Goal: Task Accomplishment & Management: Manage account settings

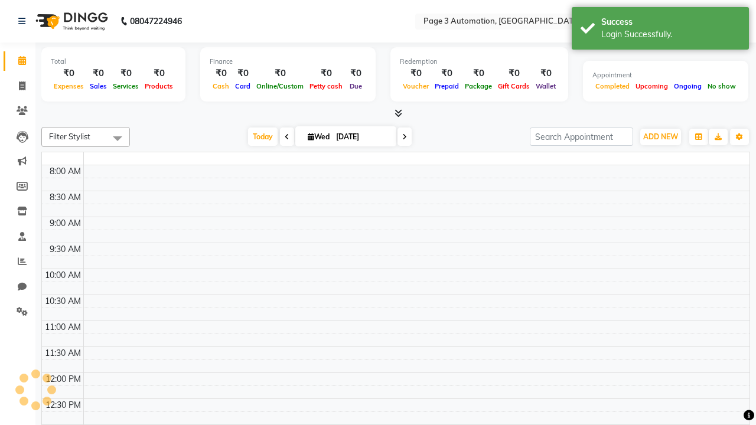
select select "en"
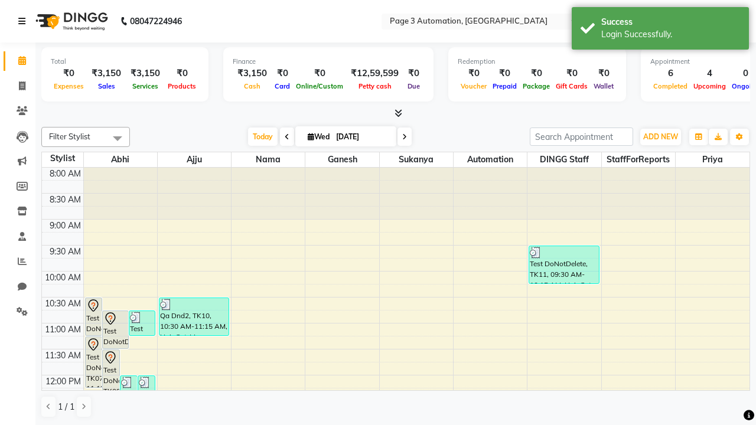
click at [24, 21] on icon at bounding box center [21, 21] width 7 height 8
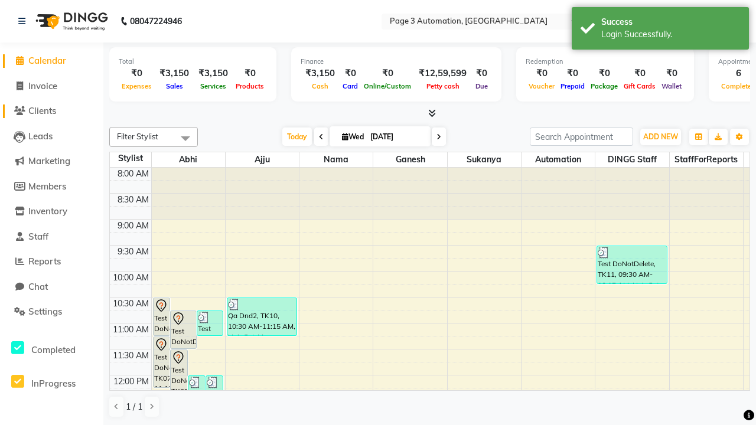
click at [51, 111] on span "Clients" at bounding box center [42, 110] width 28 height 11
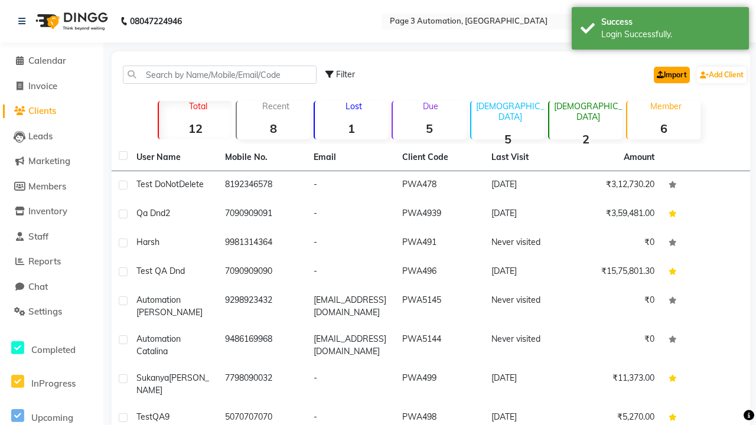
click at [669, 74] on link "Import" at bounding box center [672, 75] width 36 height 17
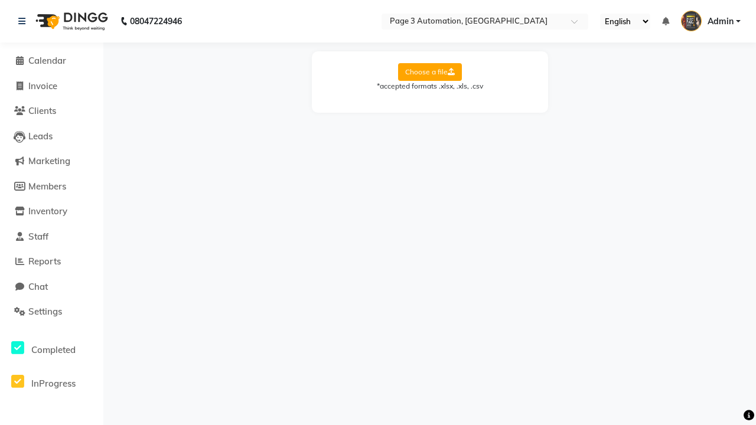
select select "Sheet1"
select select "name"
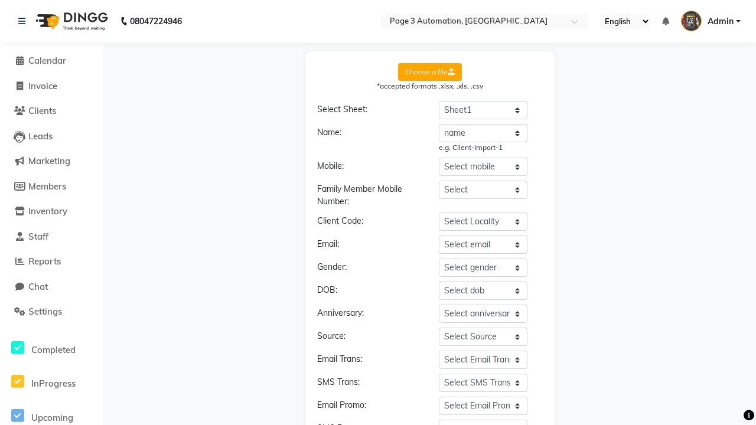
select select "number"
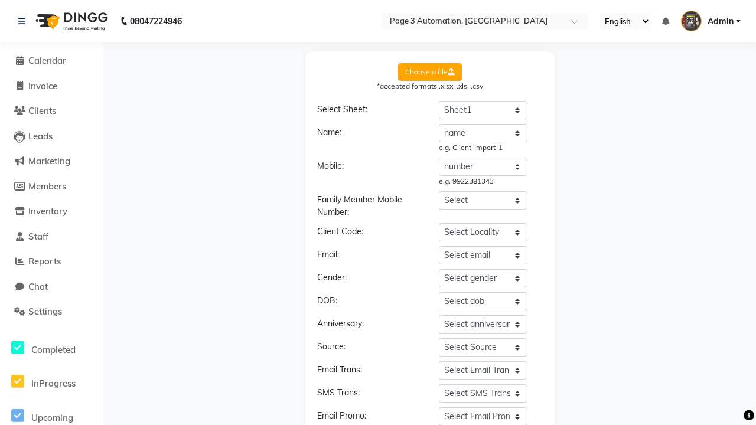
scroll to position [126, 0]
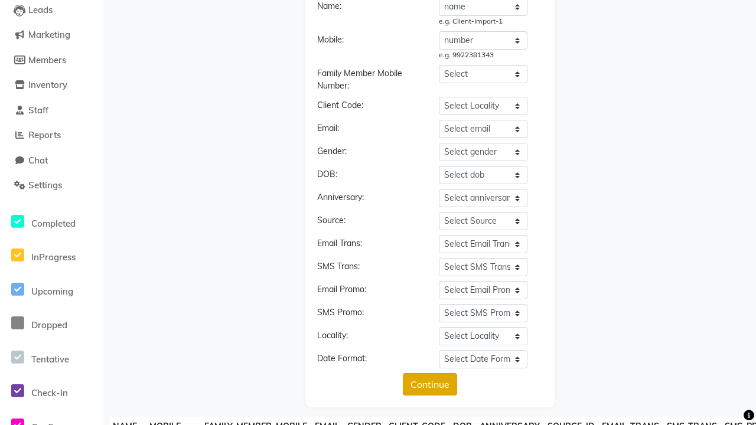
type input "EU5J123"
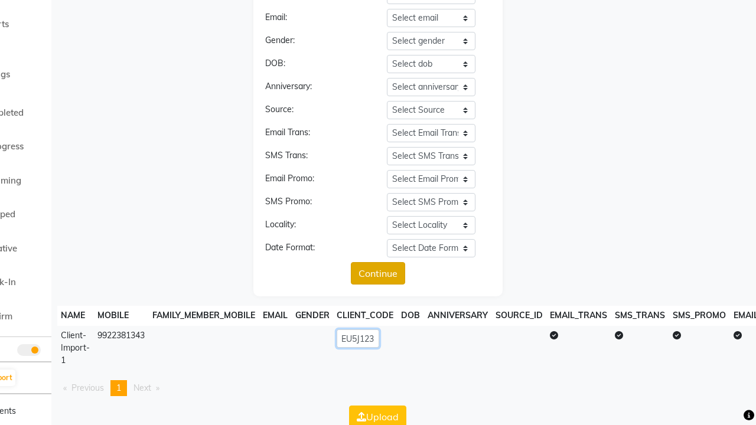
scroll to position [258, 0]
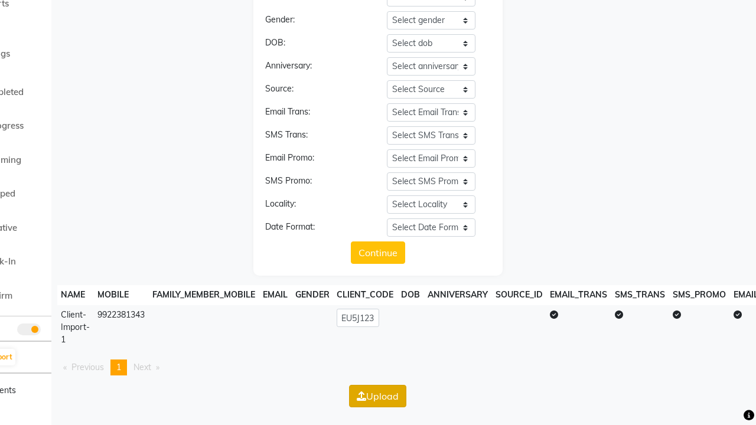
click at [406, 396] on button "Upload" at bounding box center [377, 396] width 57 height 22
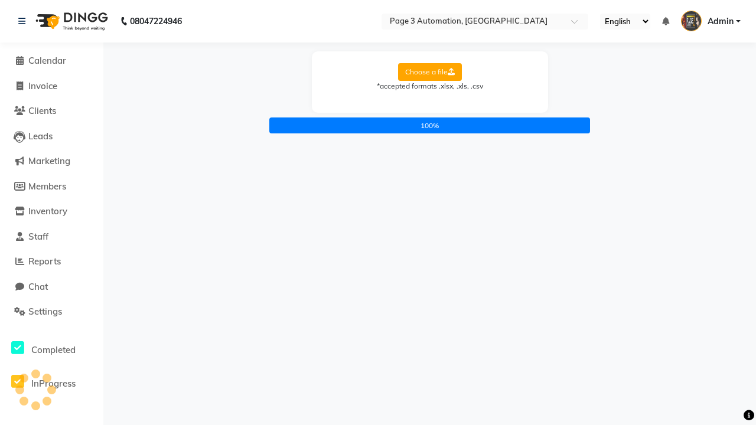
scroll to position [0, 0]
click at [24, 21] on icon at bounding box center [21, 21] width 7 height 8
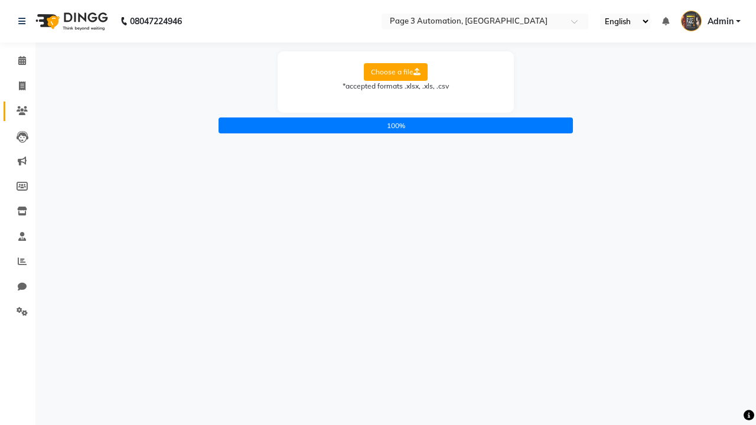
click at [18, 111] on icon at bounding box center [22, 110] width 11 height 9
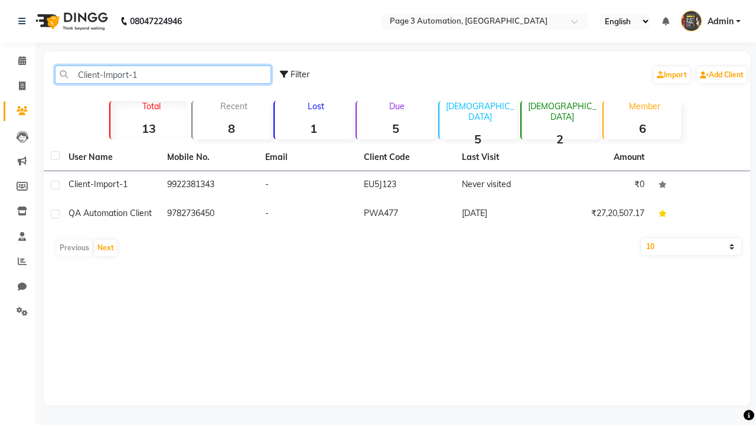
type input "Client-Import-1"
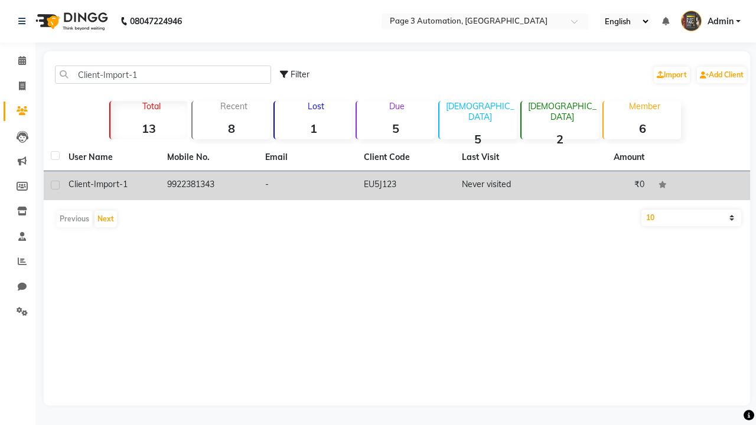
click at [55, 185] on label at bounding box center [55, 185] width 9 height 9
click at [55, 185] on input "checkbox" at bounding box center [55, 186] width 8 height 8
checkbox input "true"
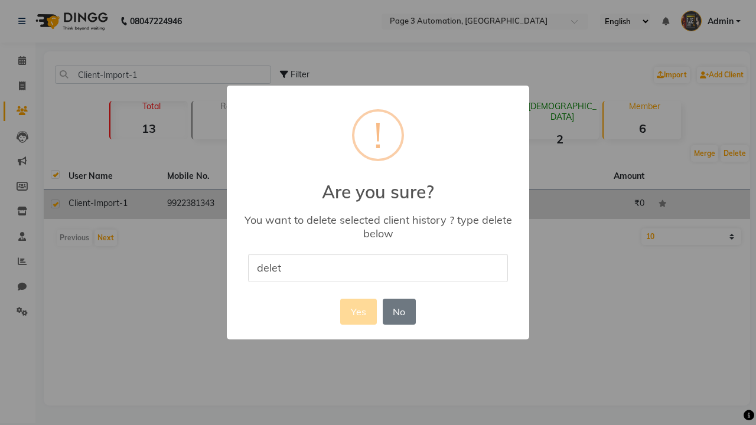
type input "delete"
